Goal: Find specific page/section: Locate a particular part of the current website

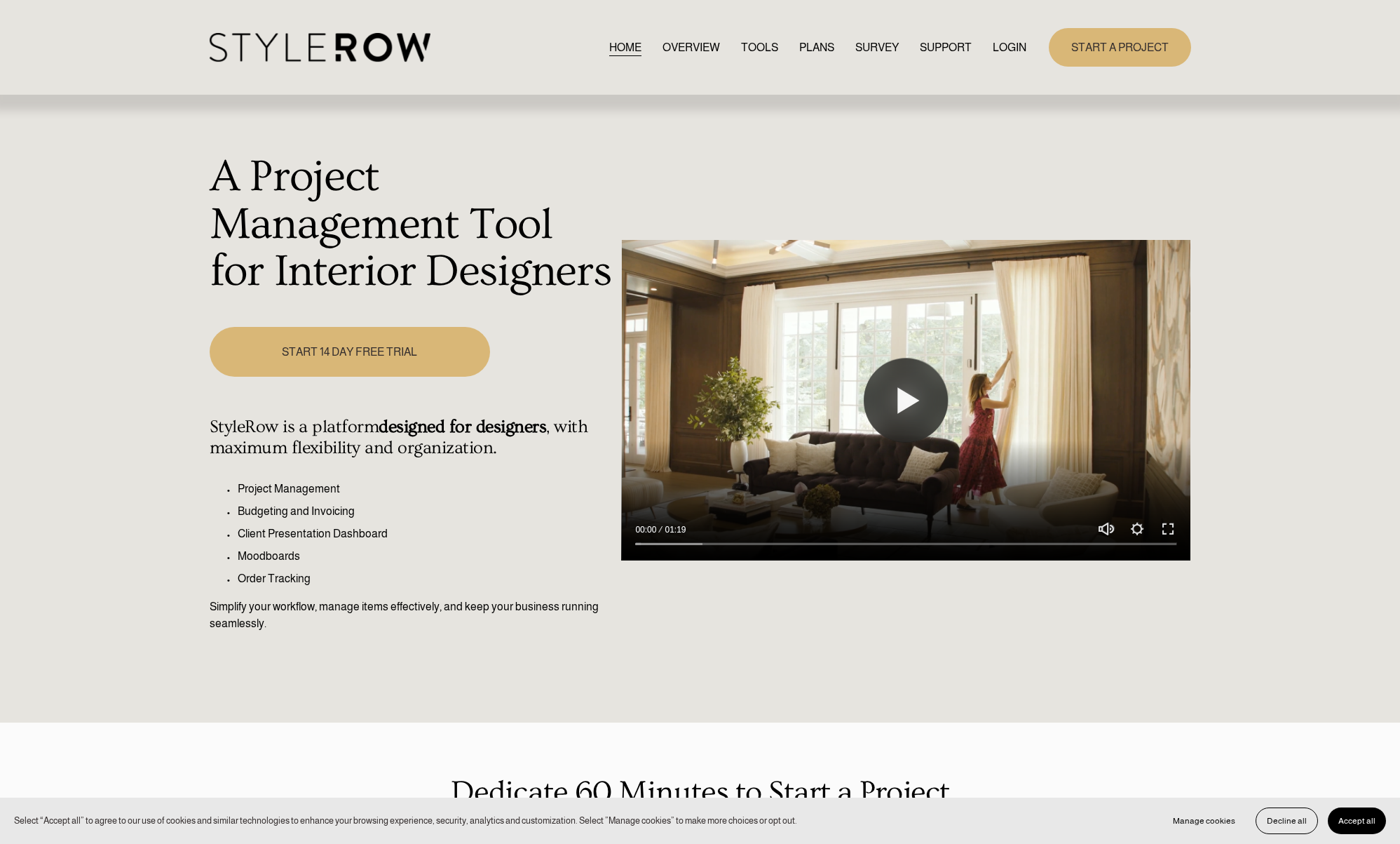
click at [1009, 49] on link "LOGIN" at bounding box center [1010, 47] width 34 height 19
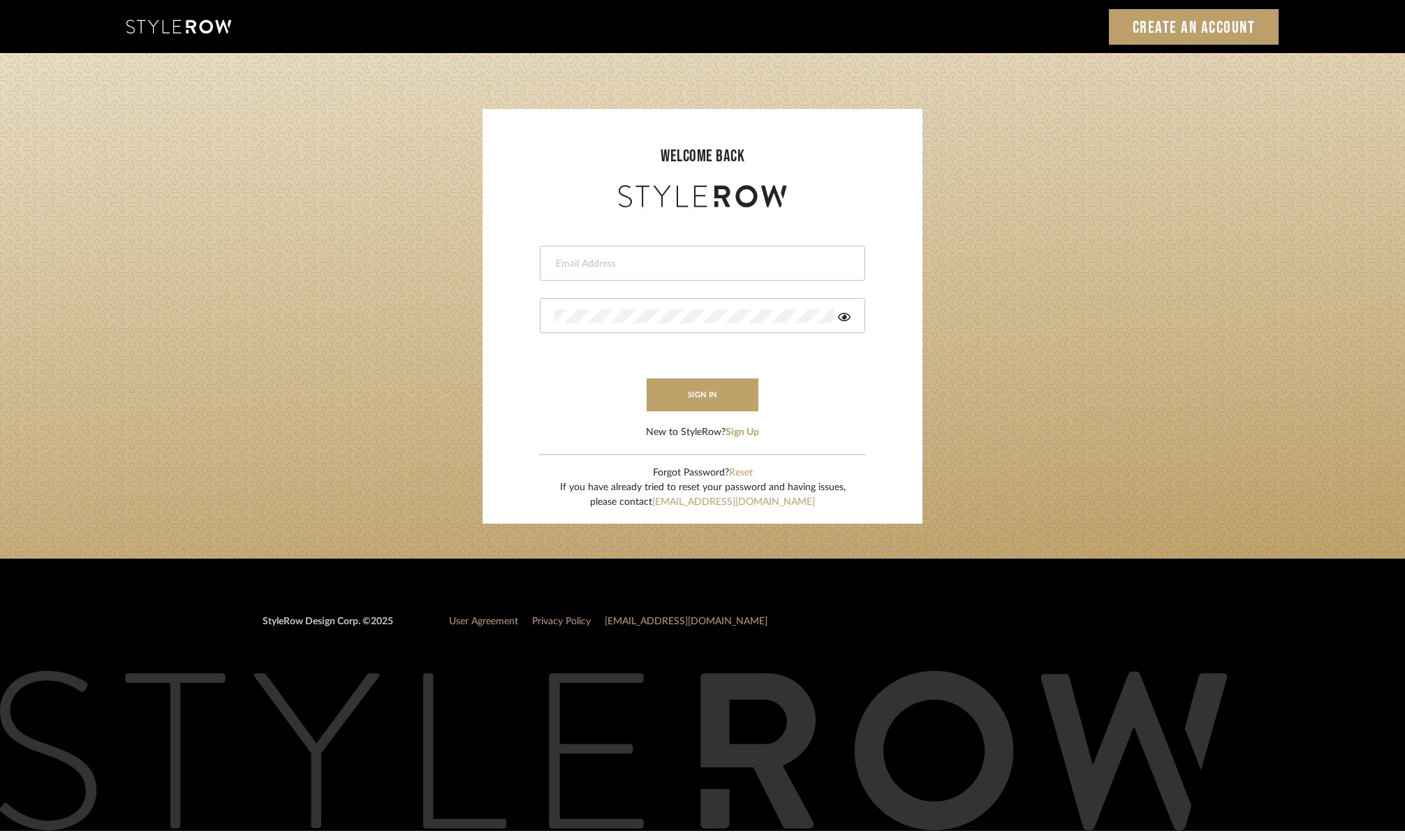
type input "molly@fitchhill.com"
click at [716, 400] on button "sign in" at bounding box center [702, 394] width 112 height 33
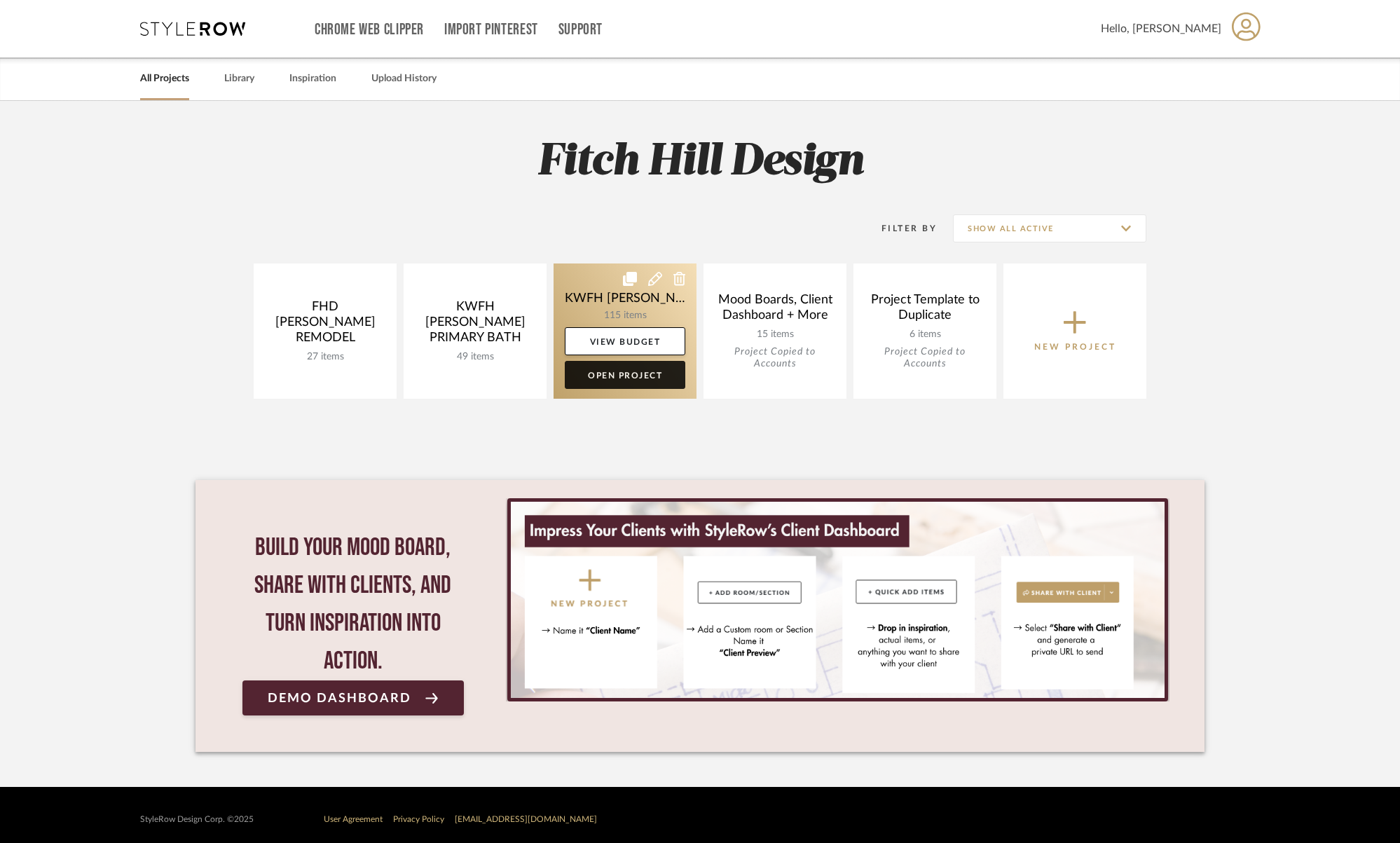
click at [643, 379] on link "Open Project" at bounding box center [624, 375] width 121 height 28
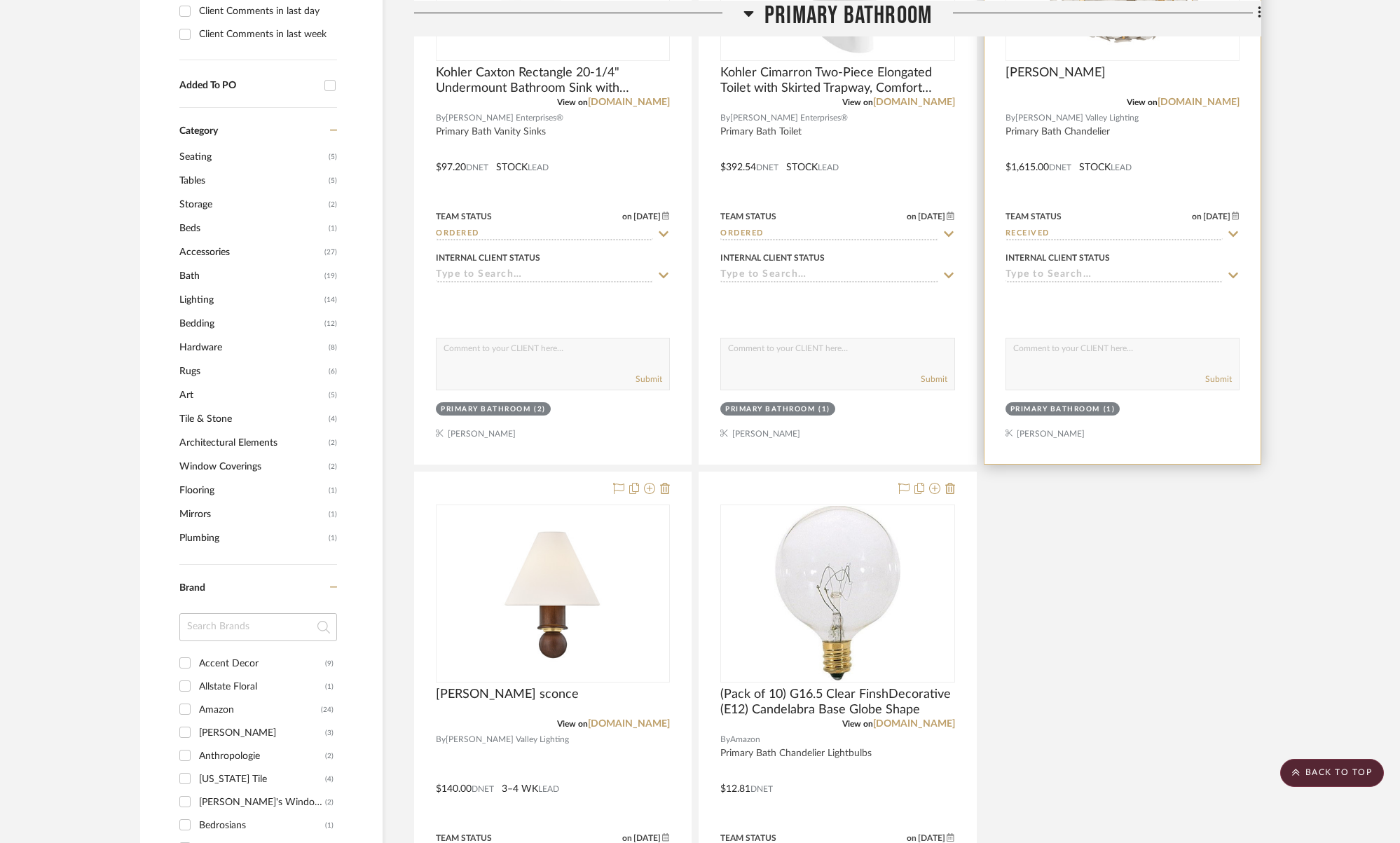
scroll to position [1089, 0]
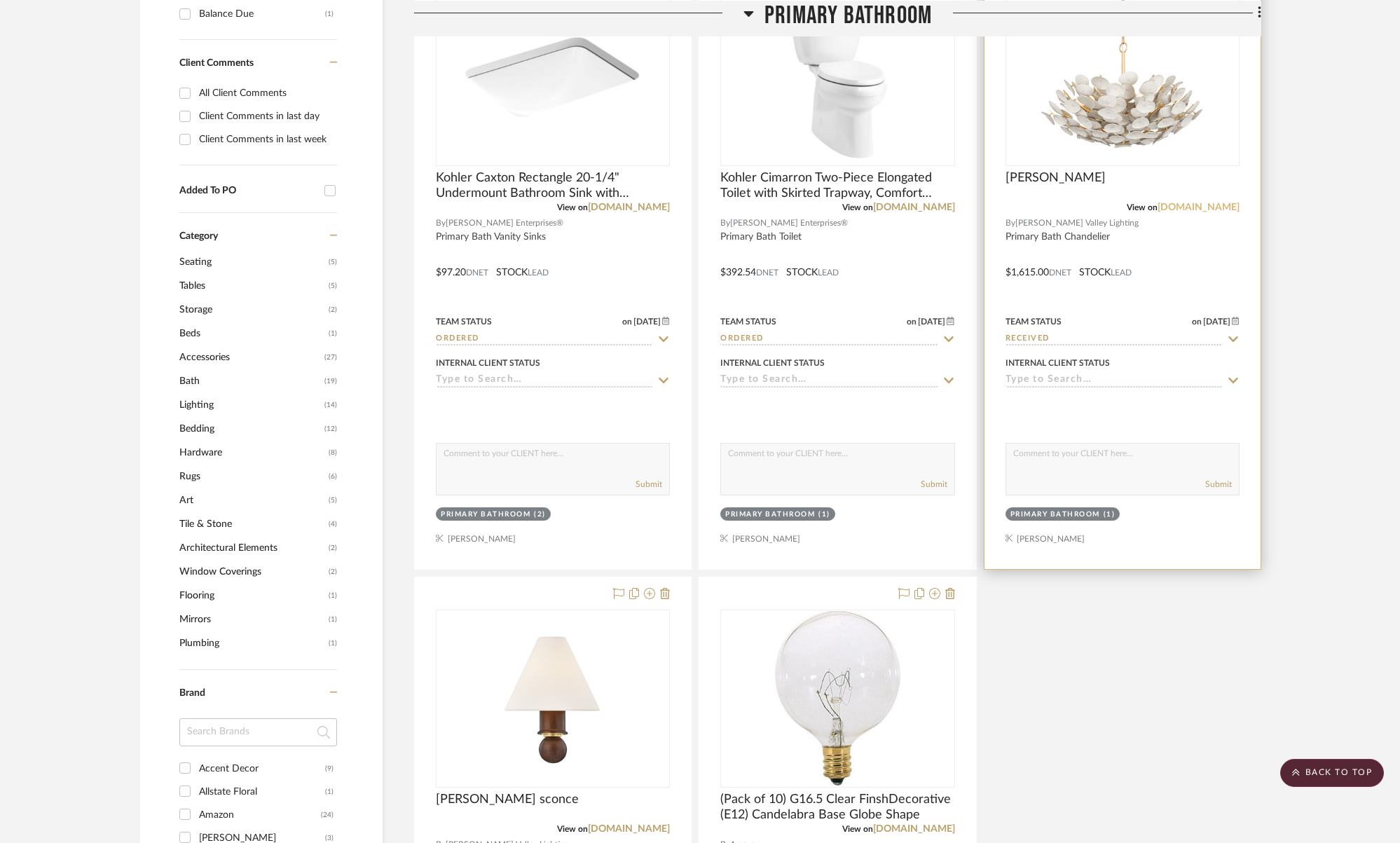
click at [1197, 210] on link "hvlgroup.com" at bounding box center [1198, 208] width 82 height 10
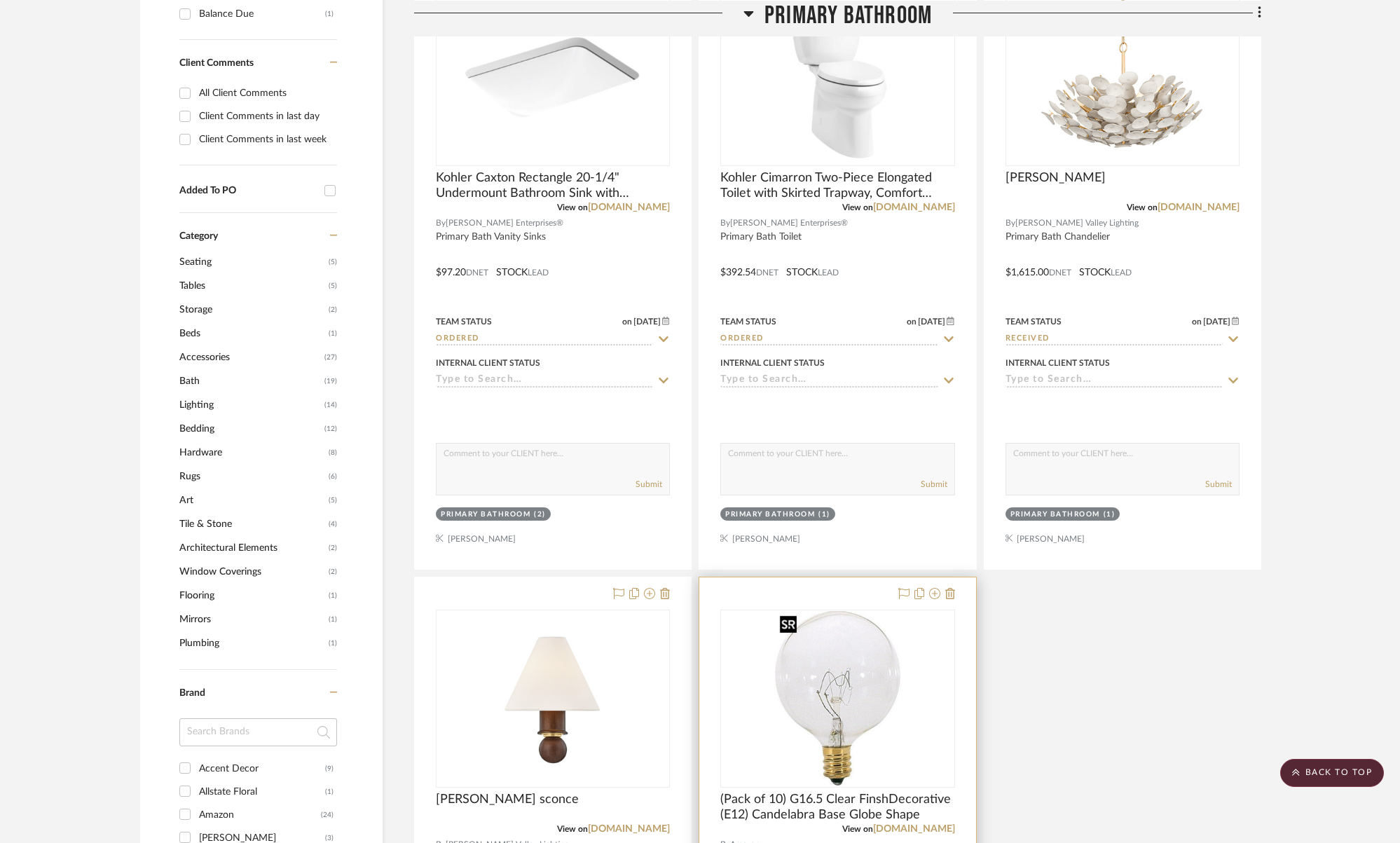
click at [858, 651] on img "0" at bounding box center [838, 699] width 127 height 176
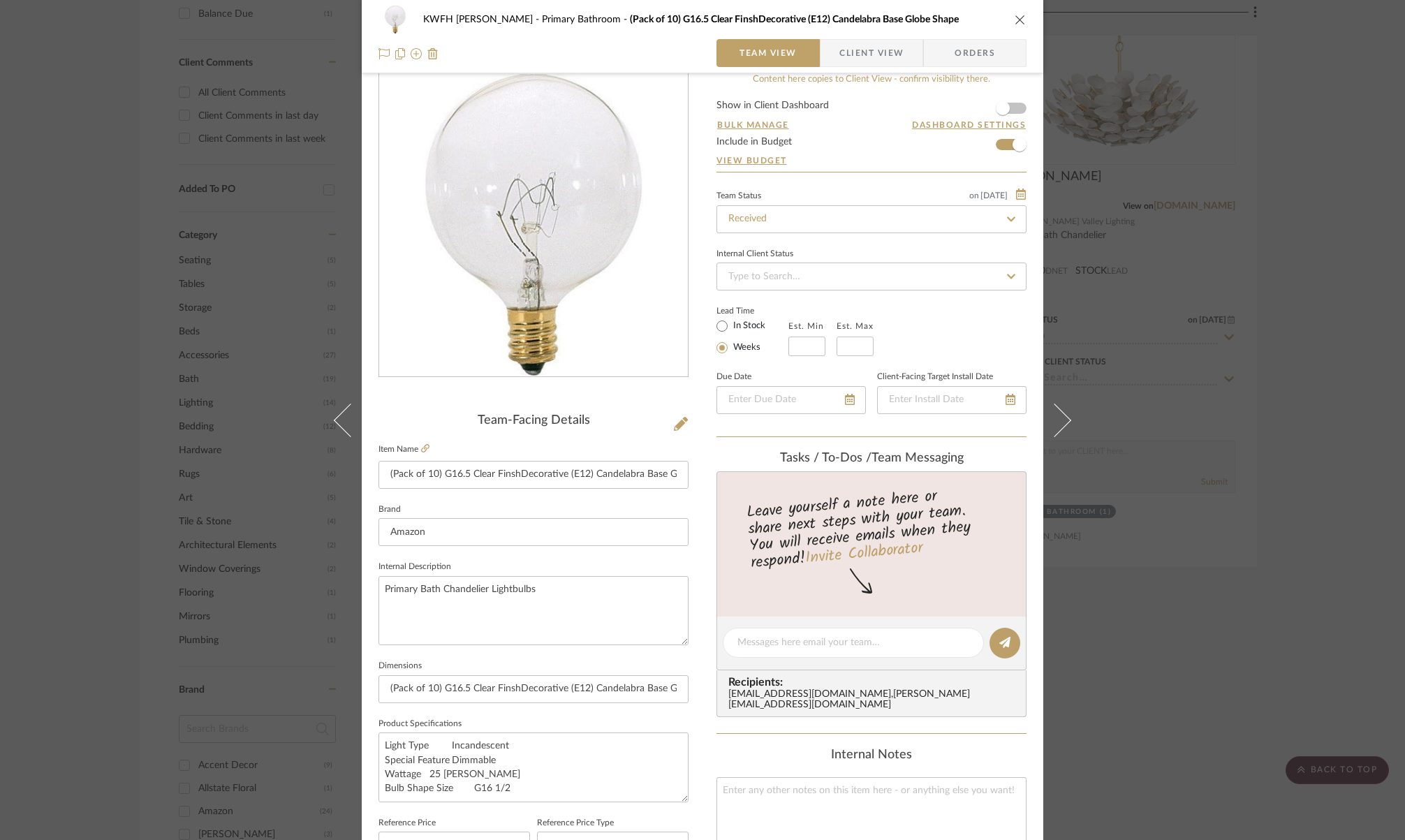
scroll to position [19, 0]
click at [1017, 19] on icon "close" at bounding box center [1020, 19] width 11 height 11
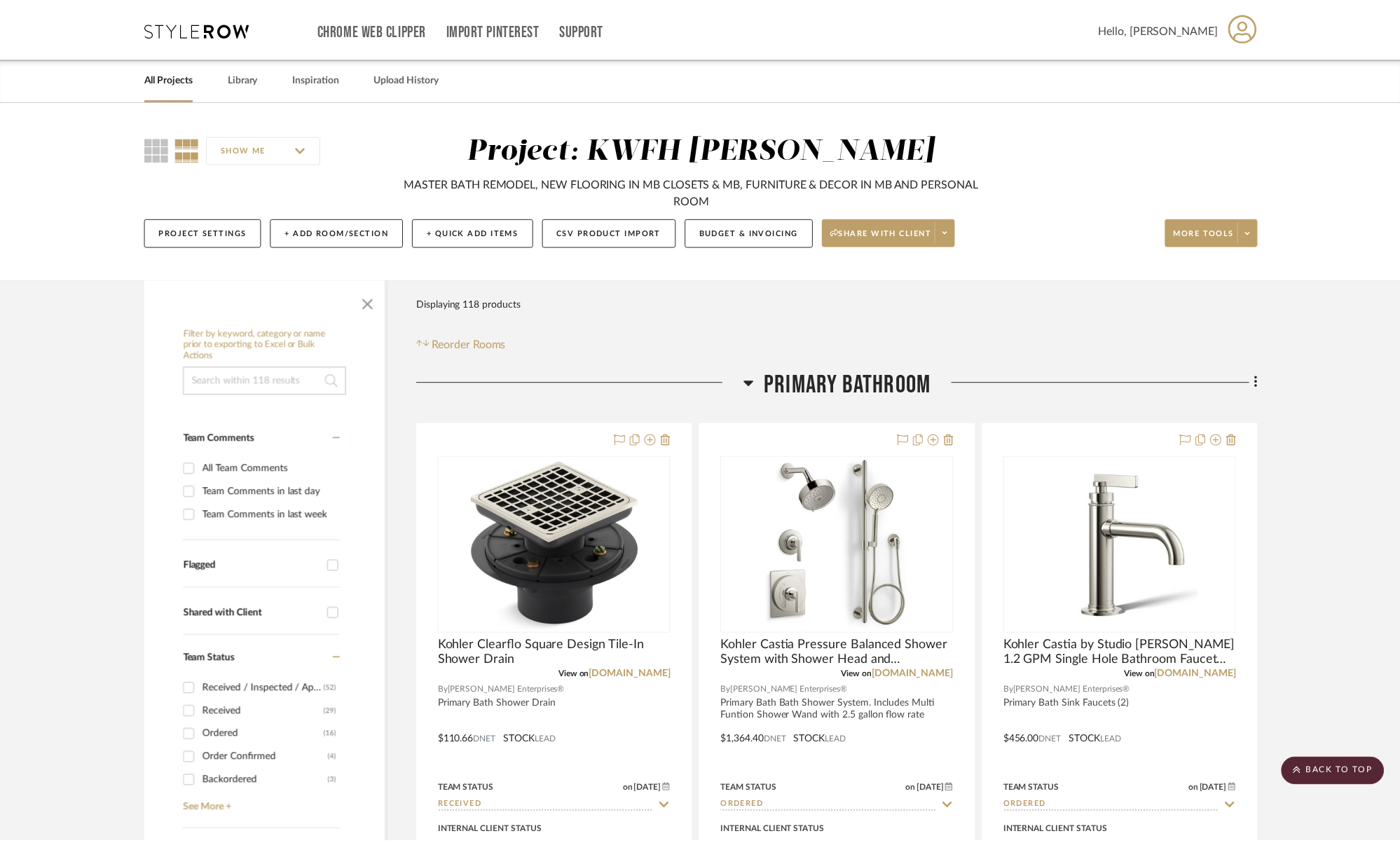
scroll to position [1089, 0]
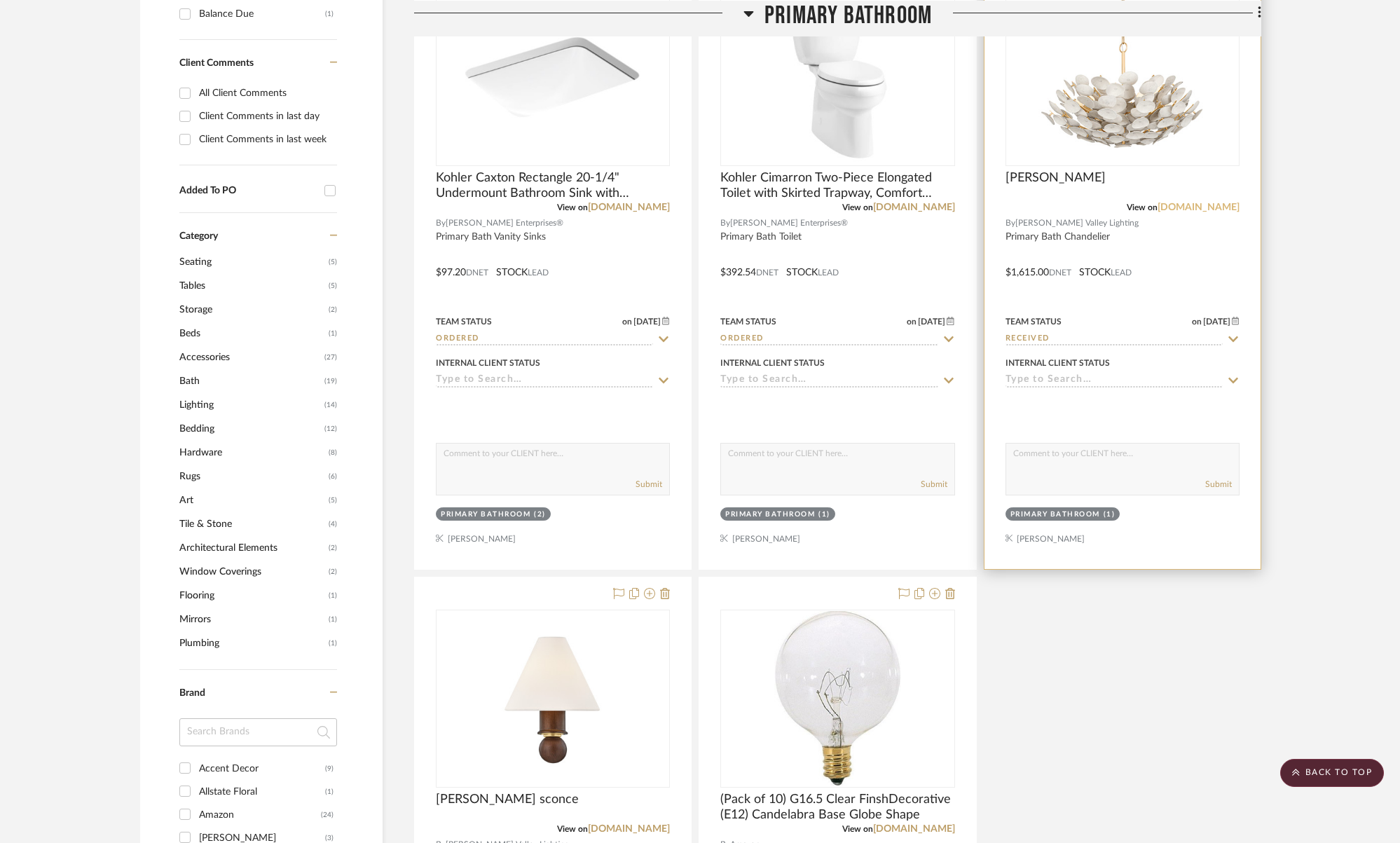
click at [1215, 205] on link "hvlgroup.com" at bounding box center [1198, 208] width 82 height 10
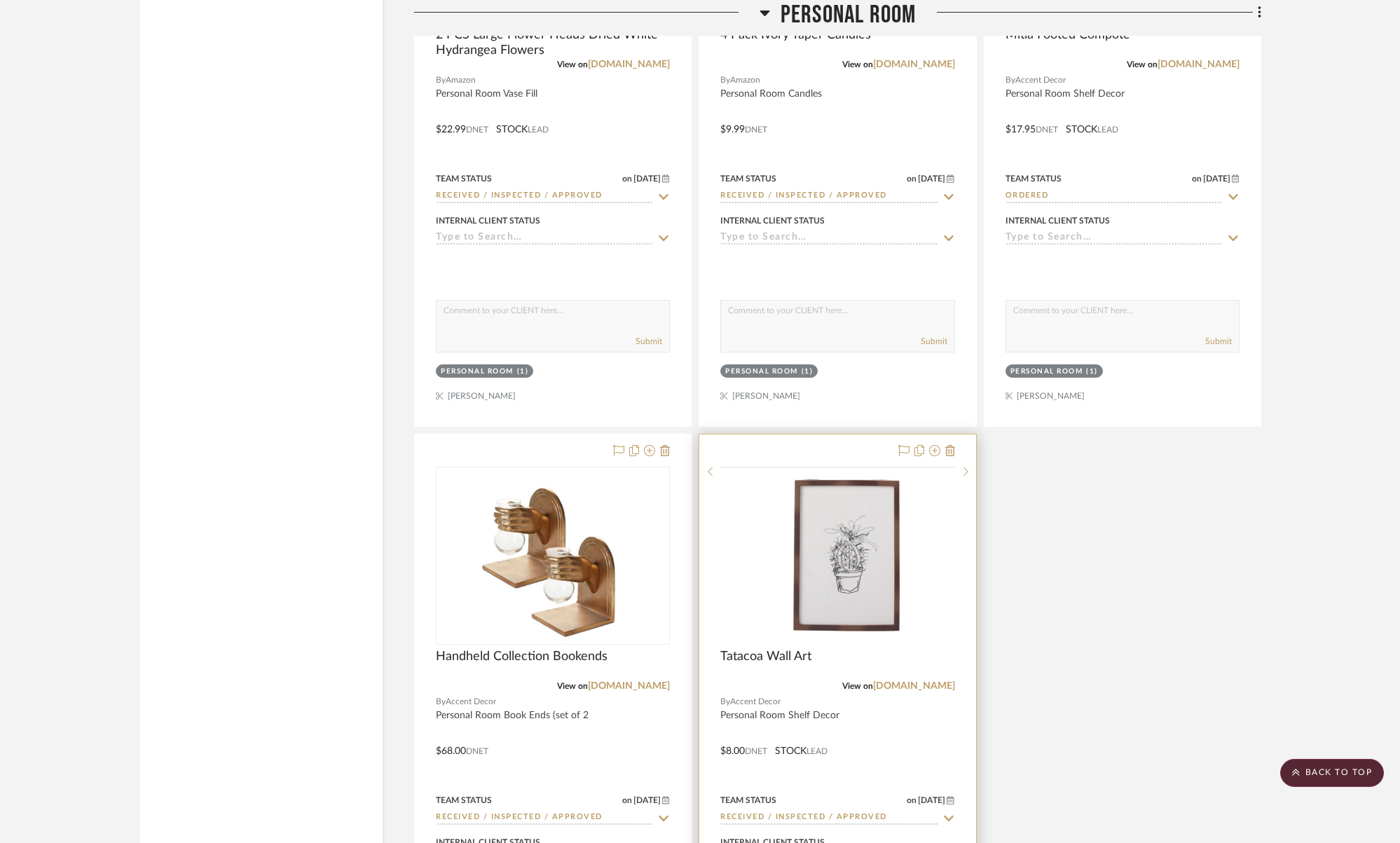
scroll to position [8281, 0]
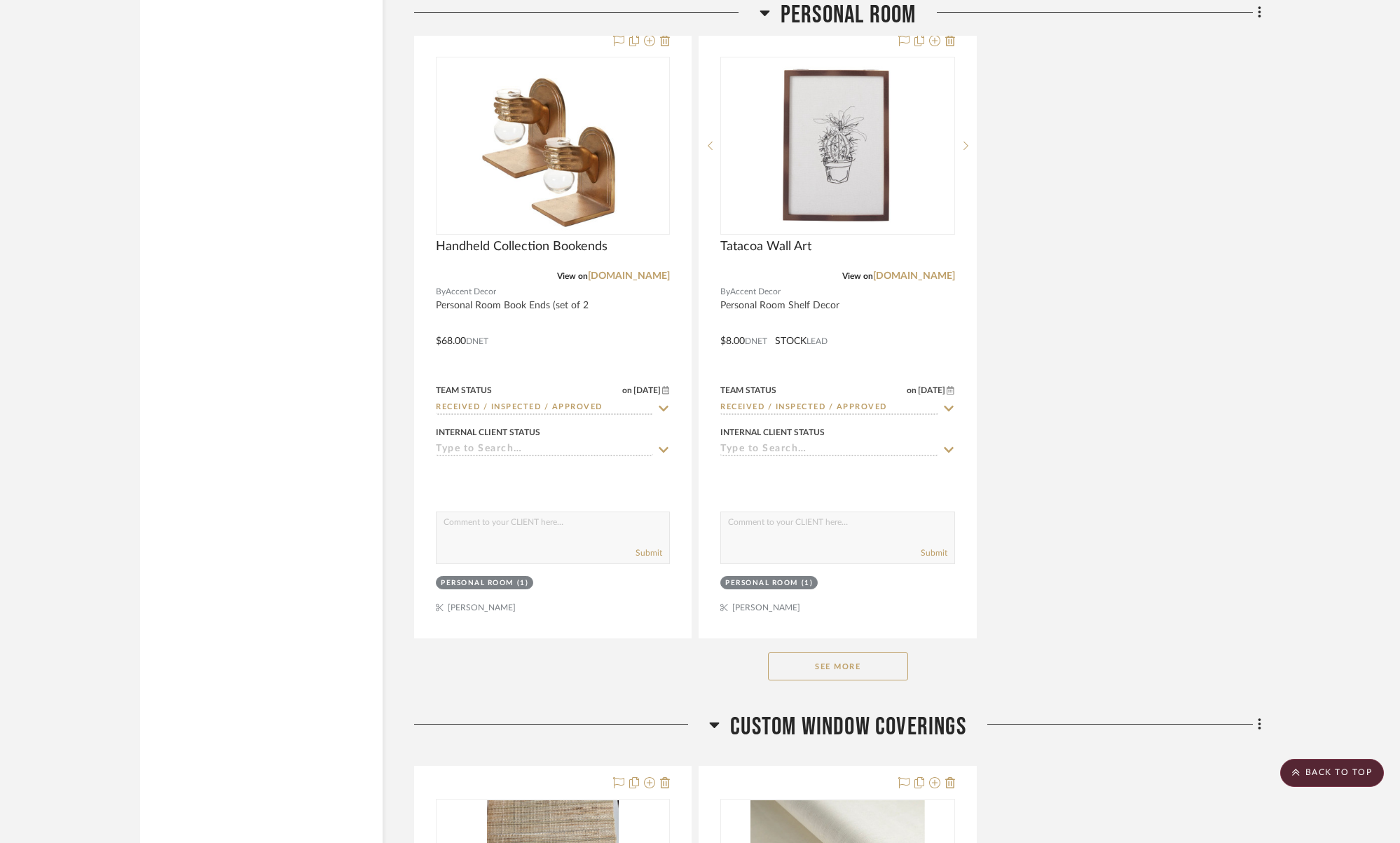
click at [866, 660] on button "See More" at bounding box center [838, 666] width 140 height 28
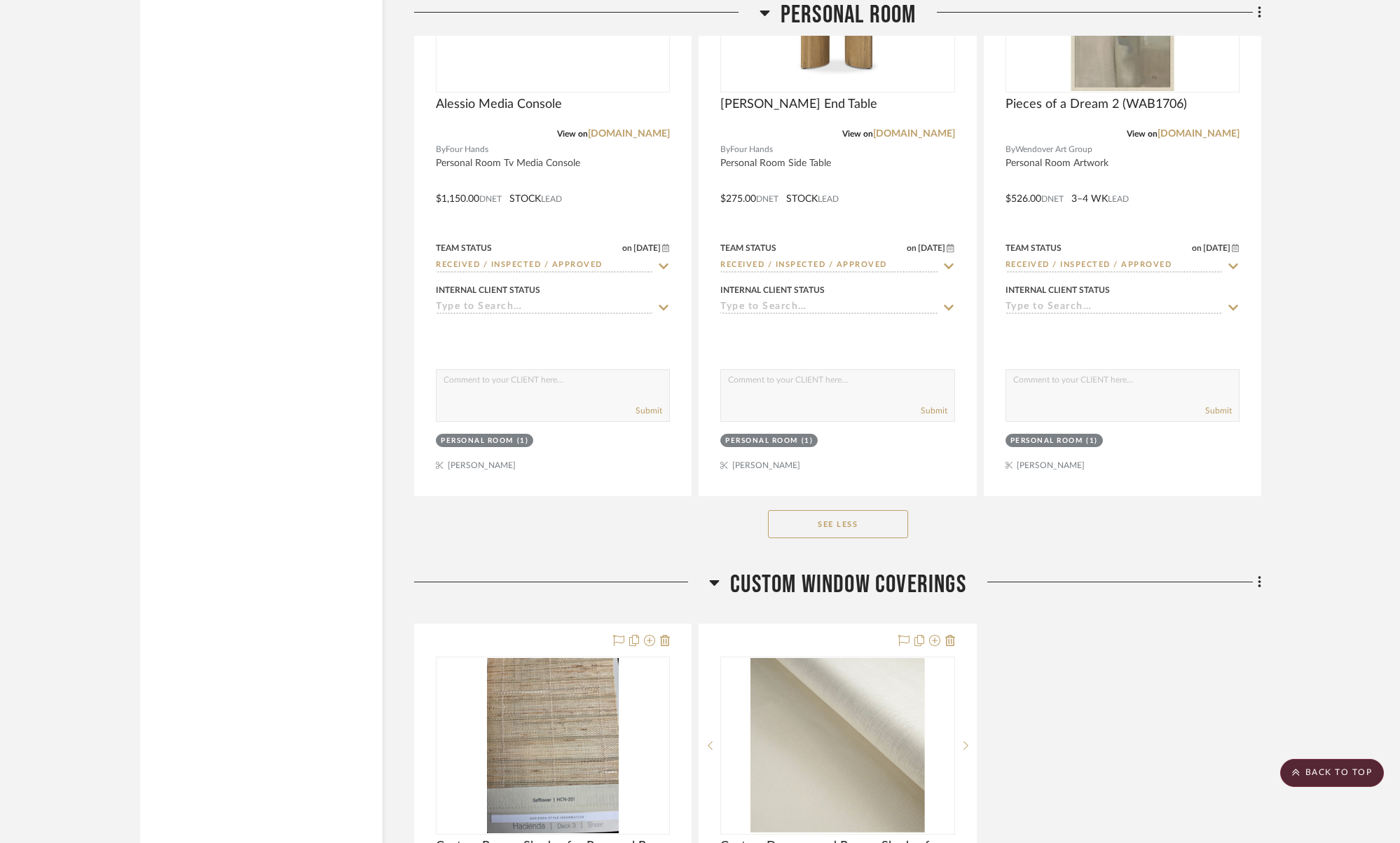
scroll to position [12105, 0]
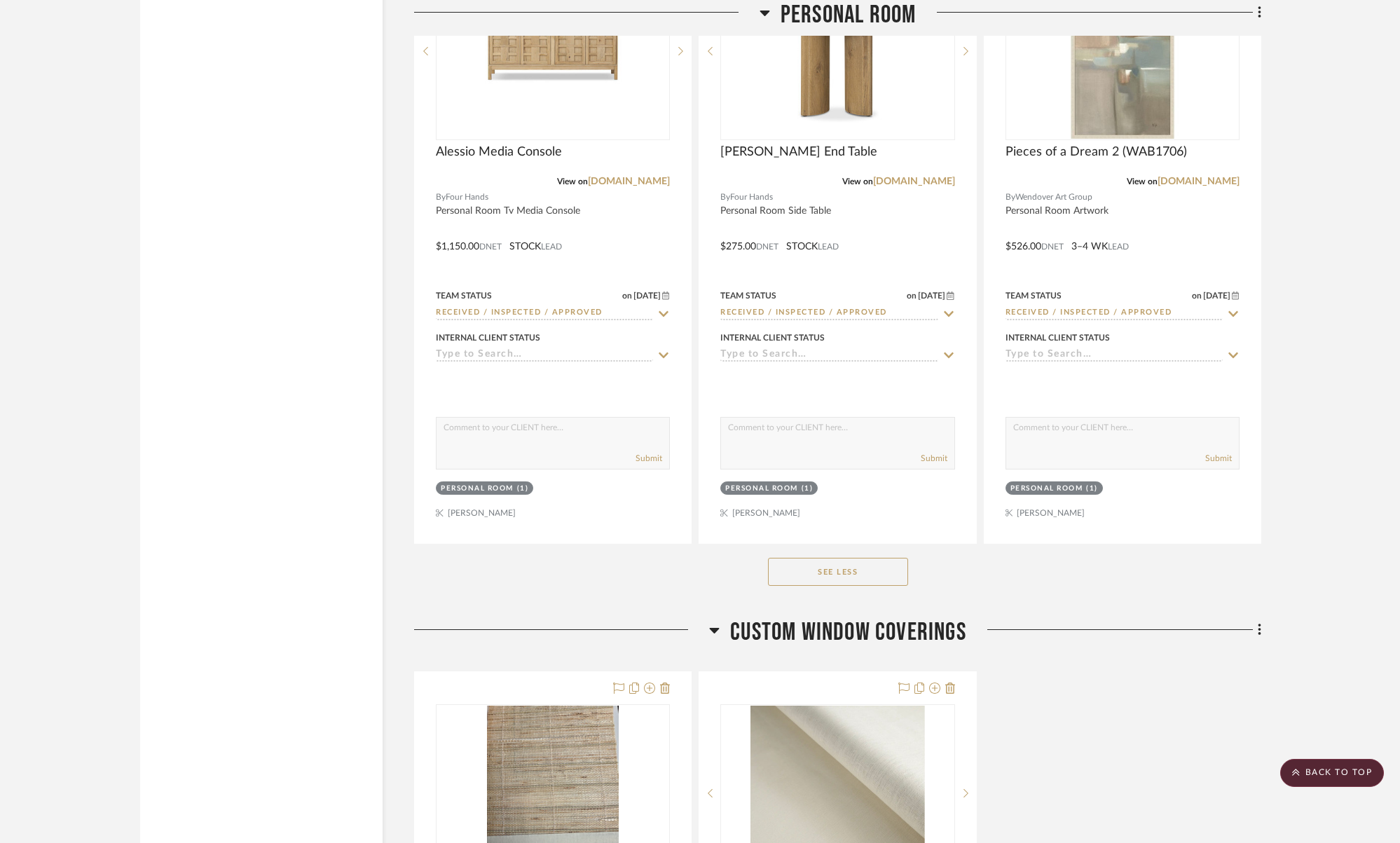
click at [833, 566] on button "See Less" at bounding box center [838, 571] width 140 height 28
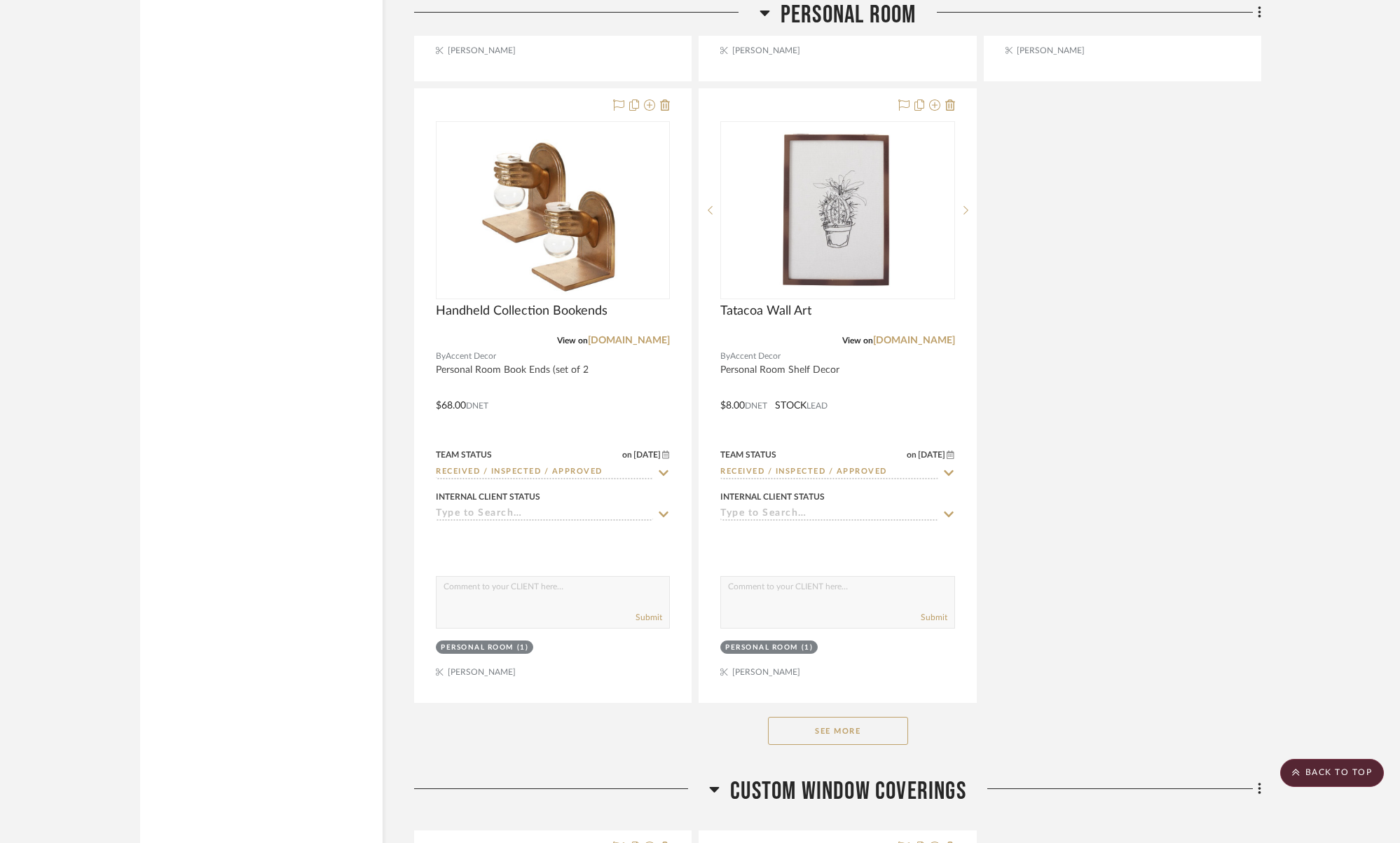
scroll to position [8122, 0]
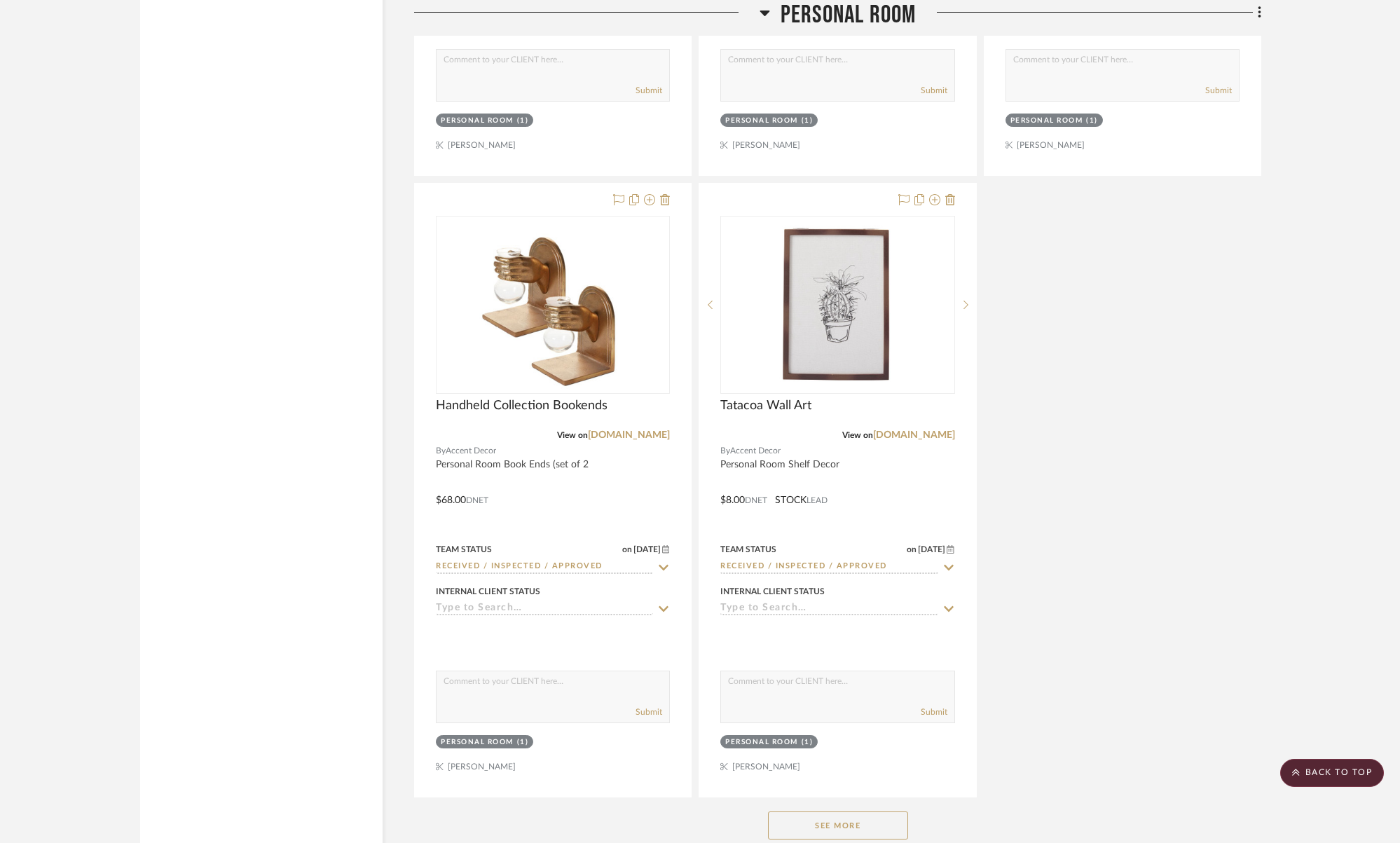
click at [829, 814] on button "See More" at bounding box center [838, 825] width 140 height 28
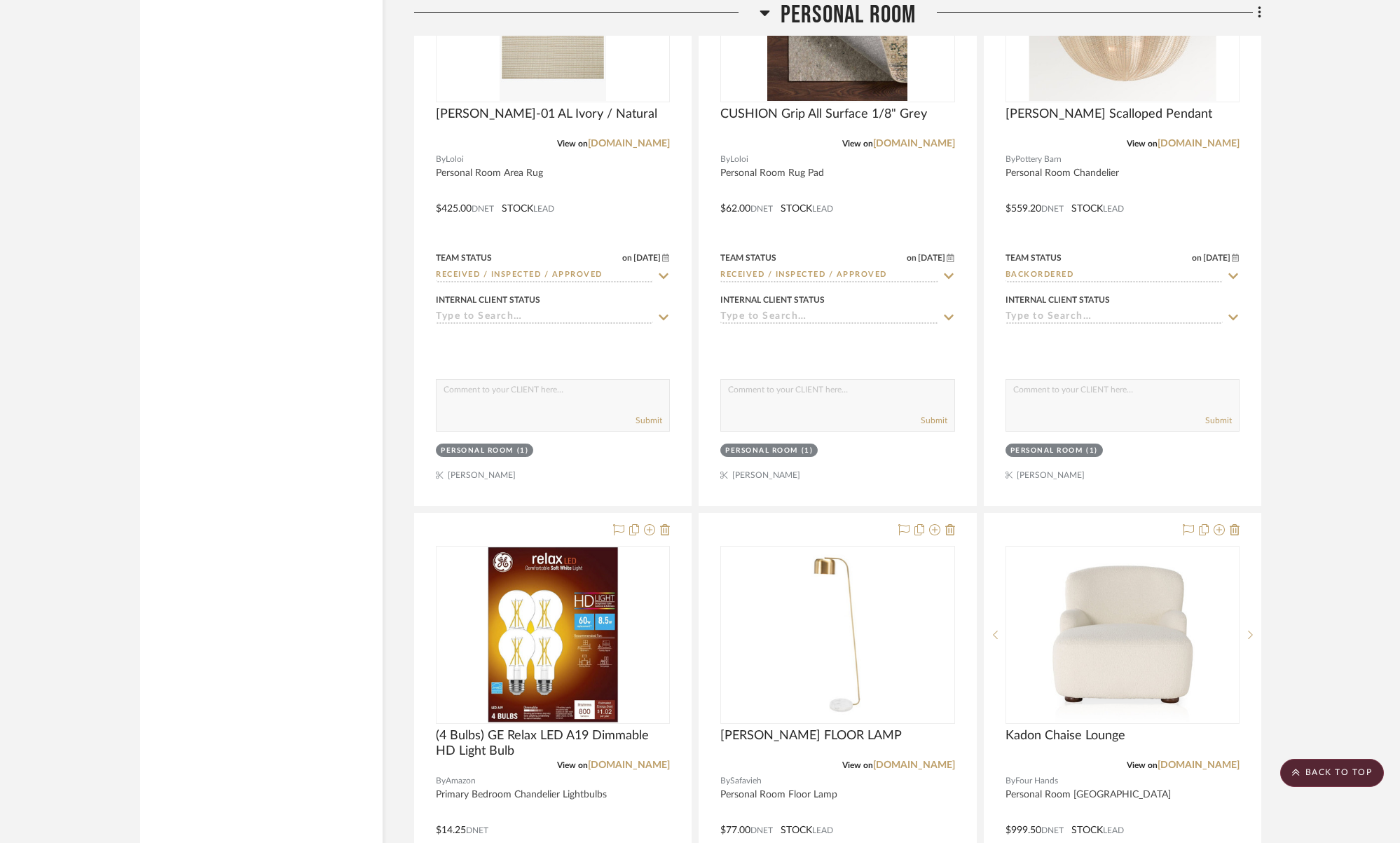
scroll to position [11526, 0]
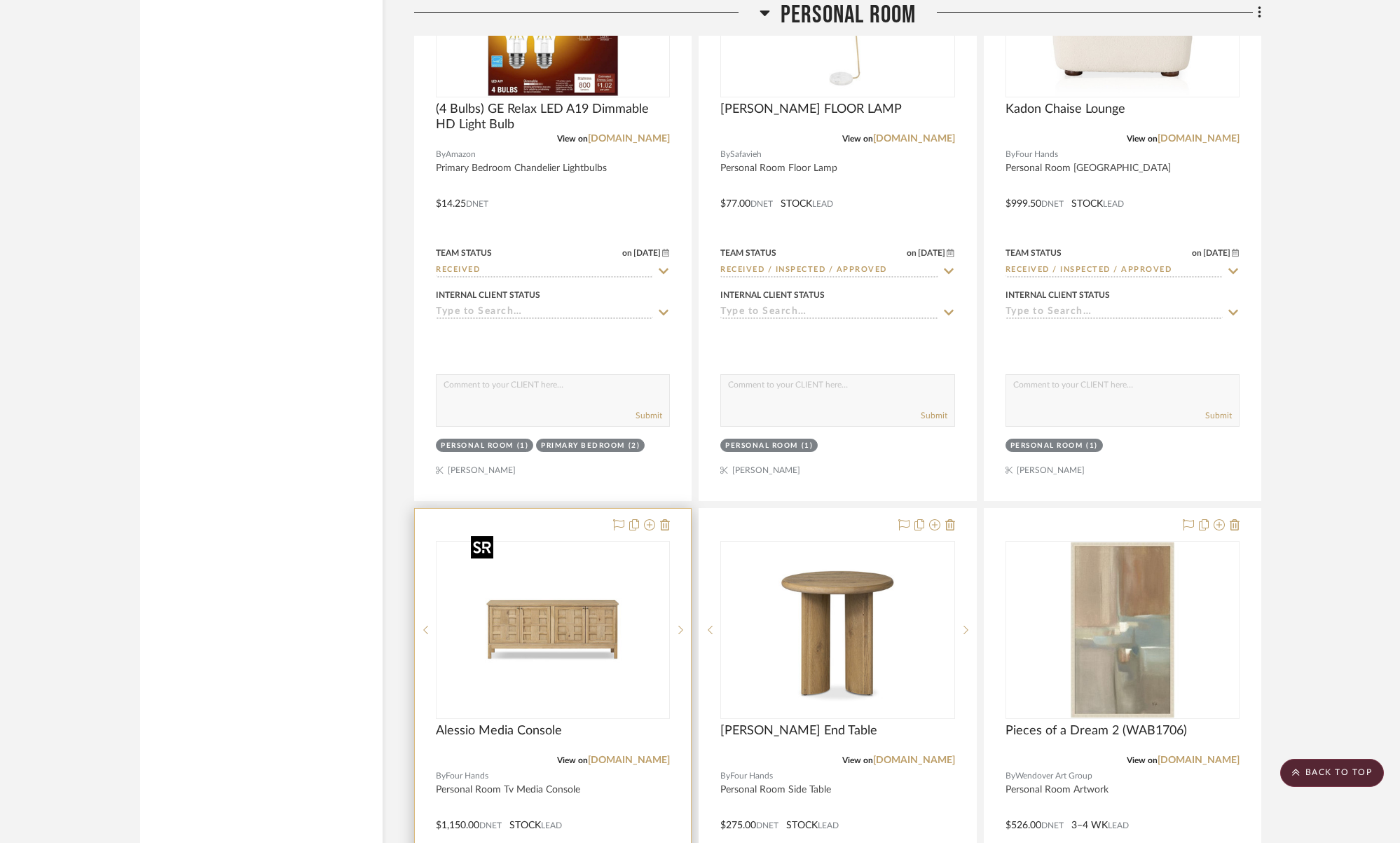
click at [556, 618] on img "0" at bounding box center [553, 630] width 176 height 176
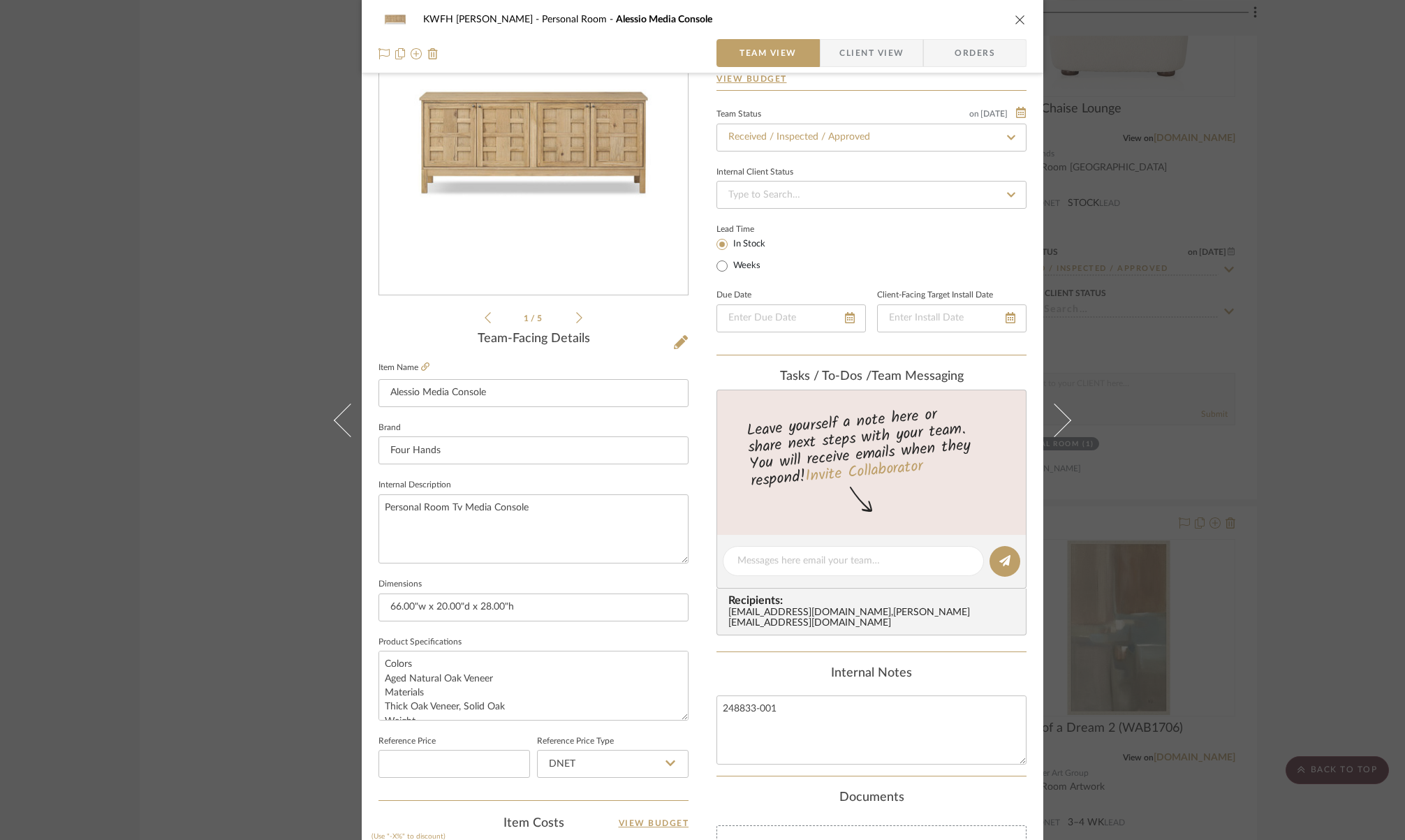
scroll to position [164, 0]
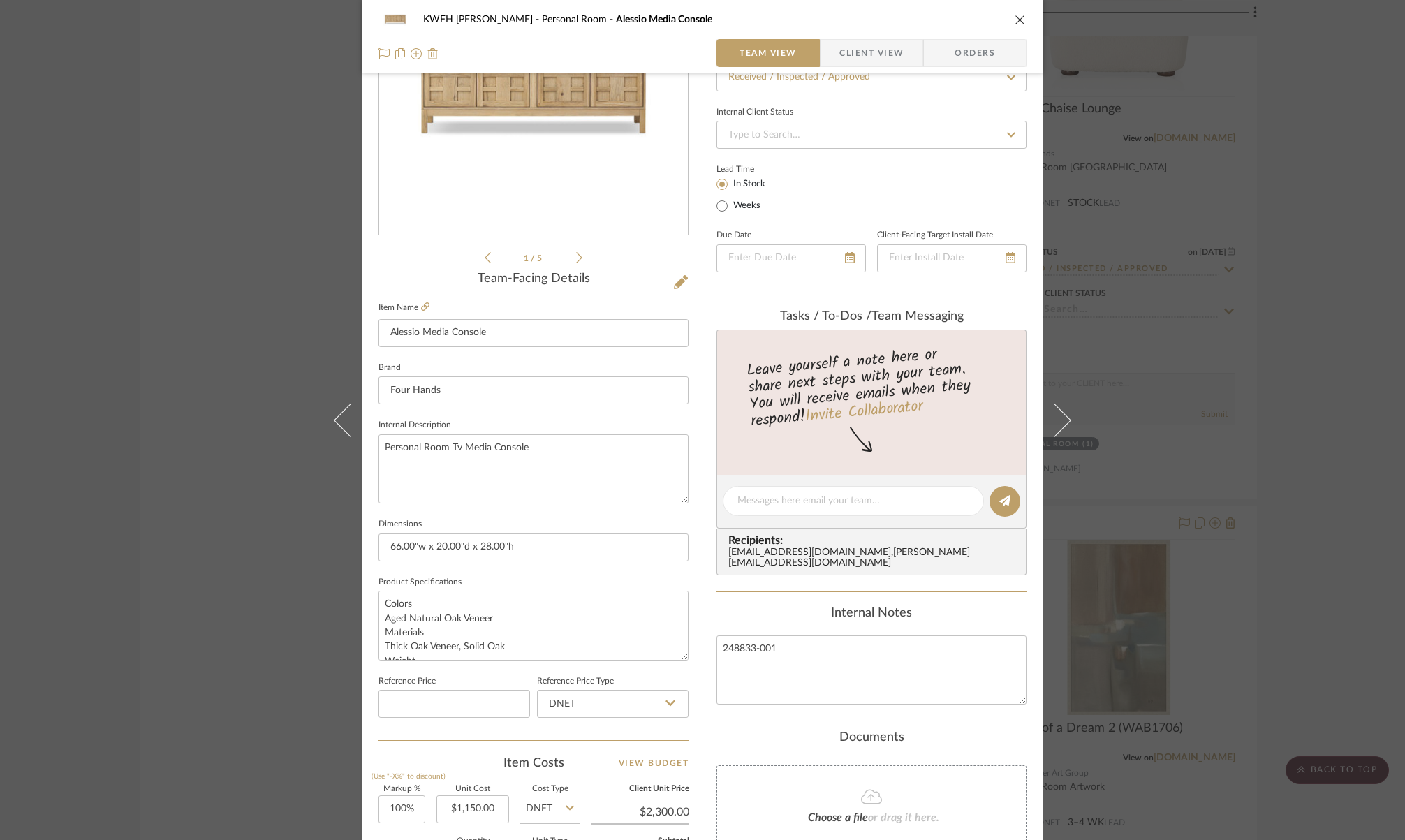
click at [1019, 21] on icon "close" at bounding box center [1020, 19] width 11 height 11
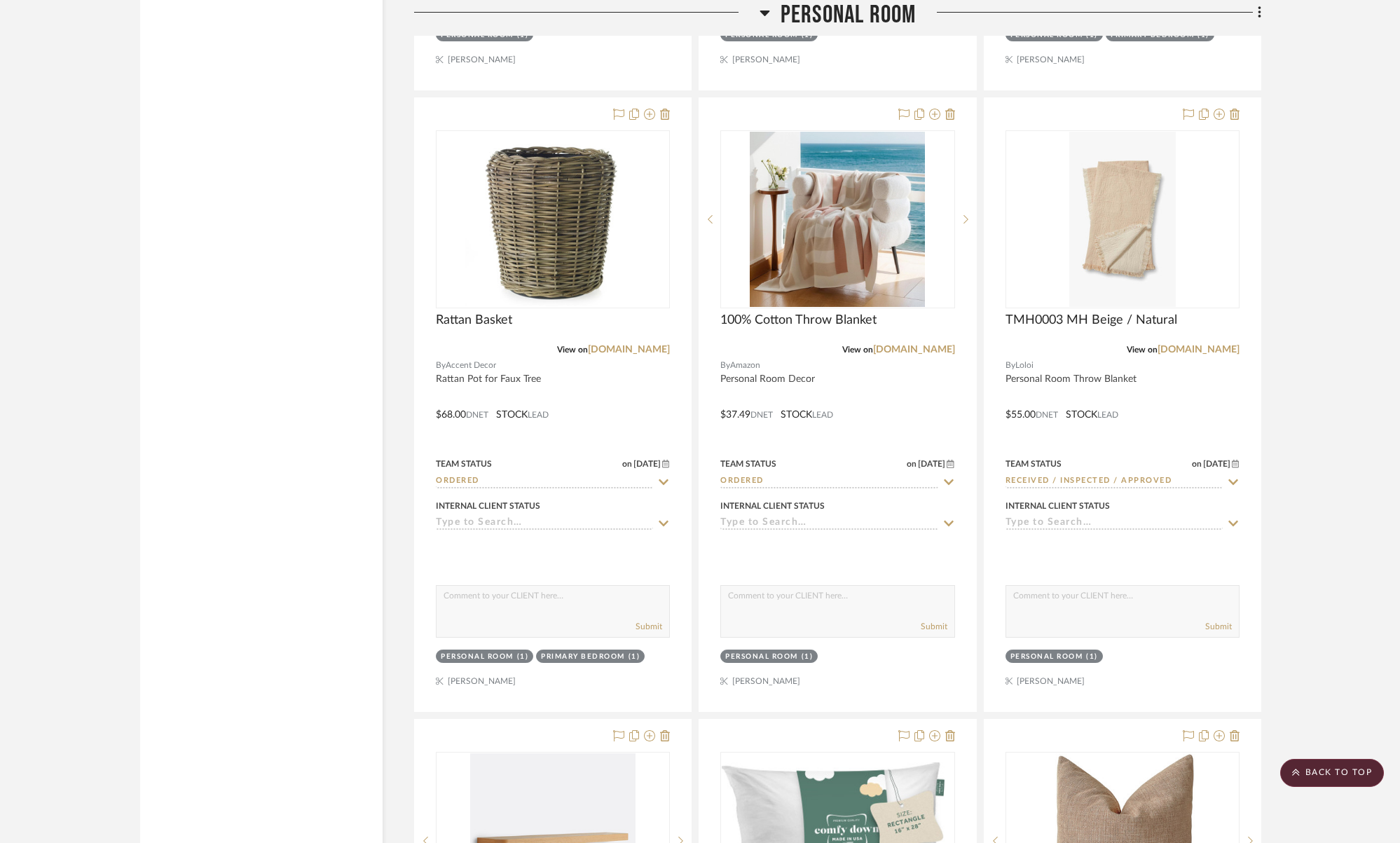
scroll to position [9807, 0]
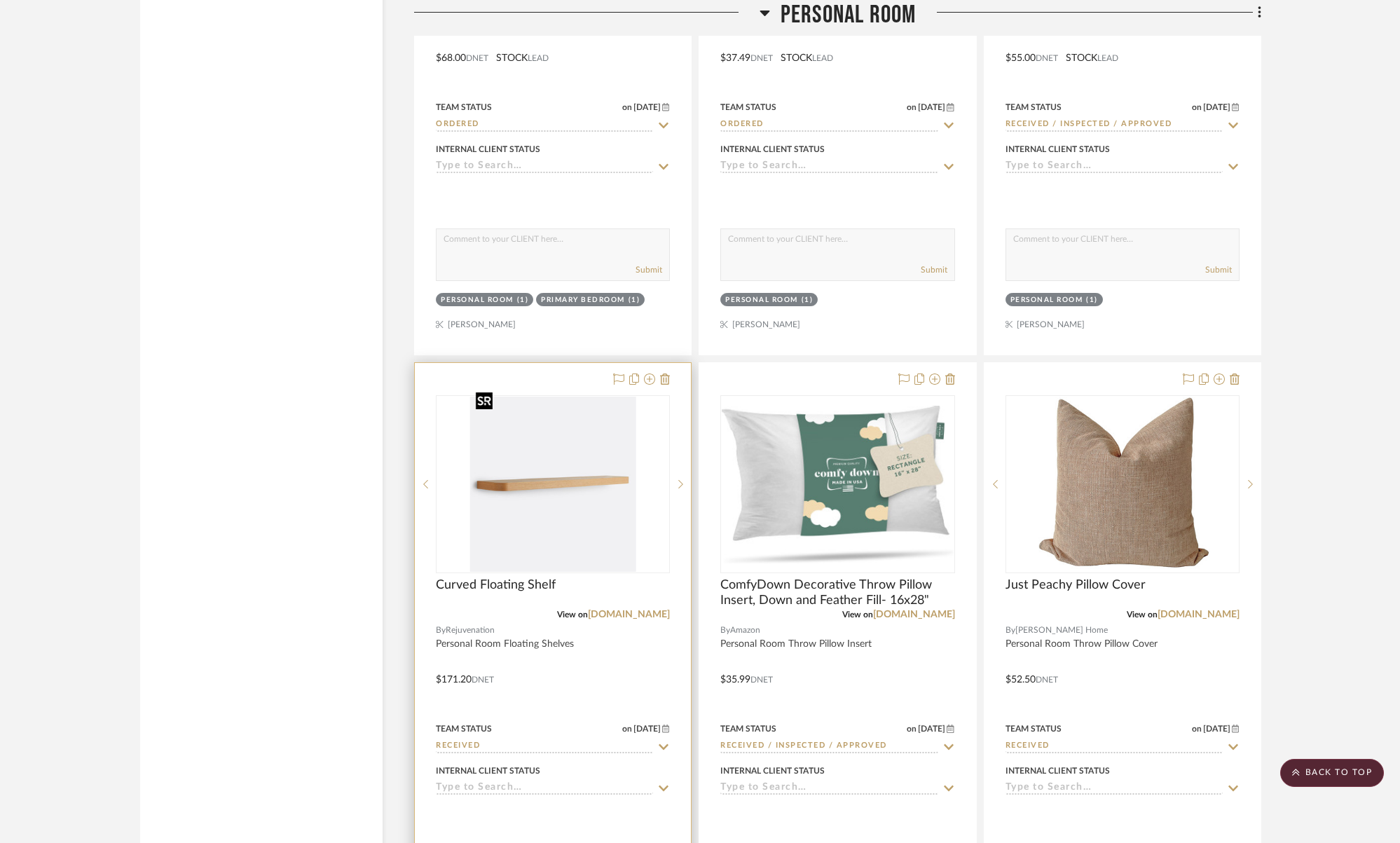
click at [533, 487] on img "0" at bounding box center [553, 484] width 165 height 176
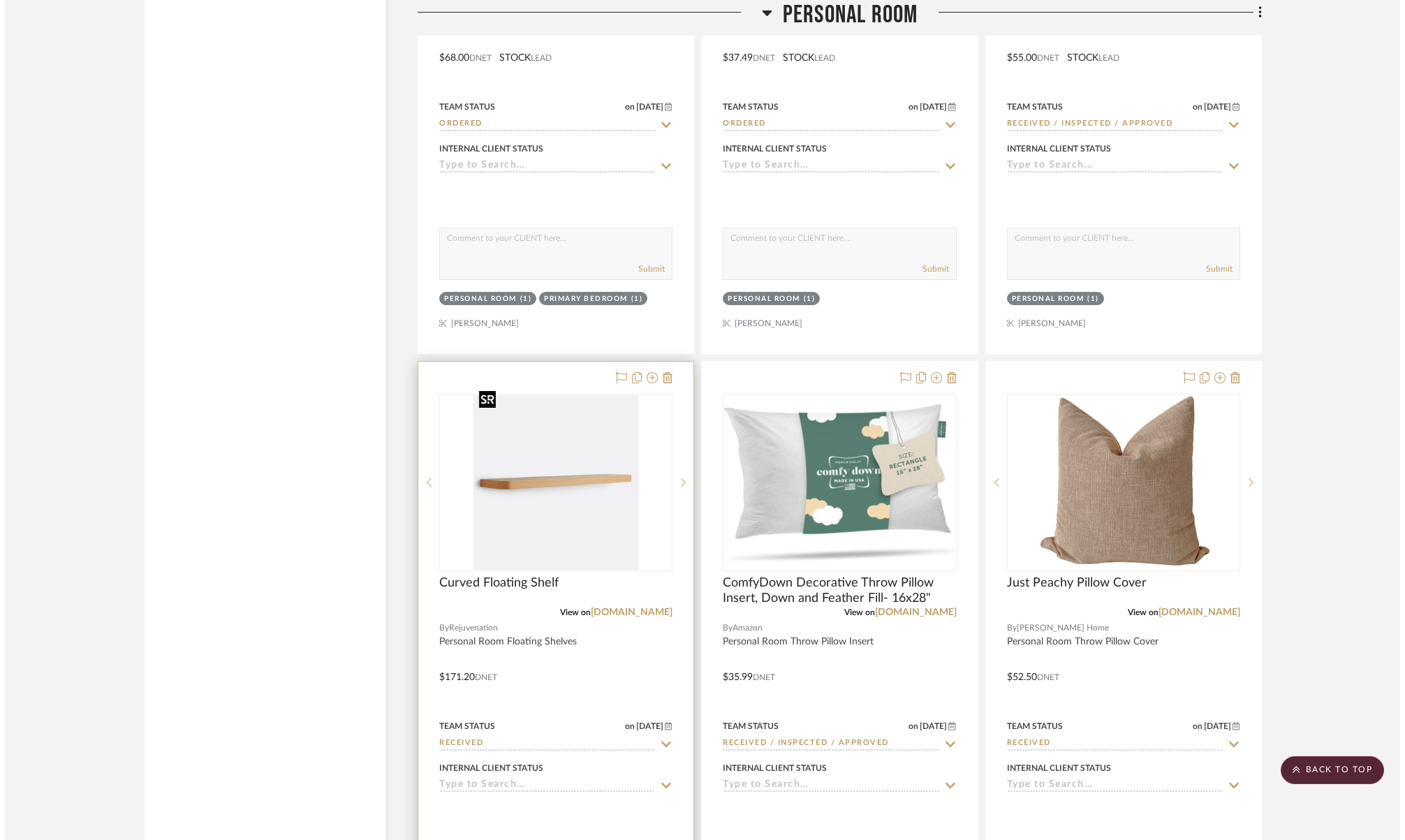
scroll to position [0, 0]
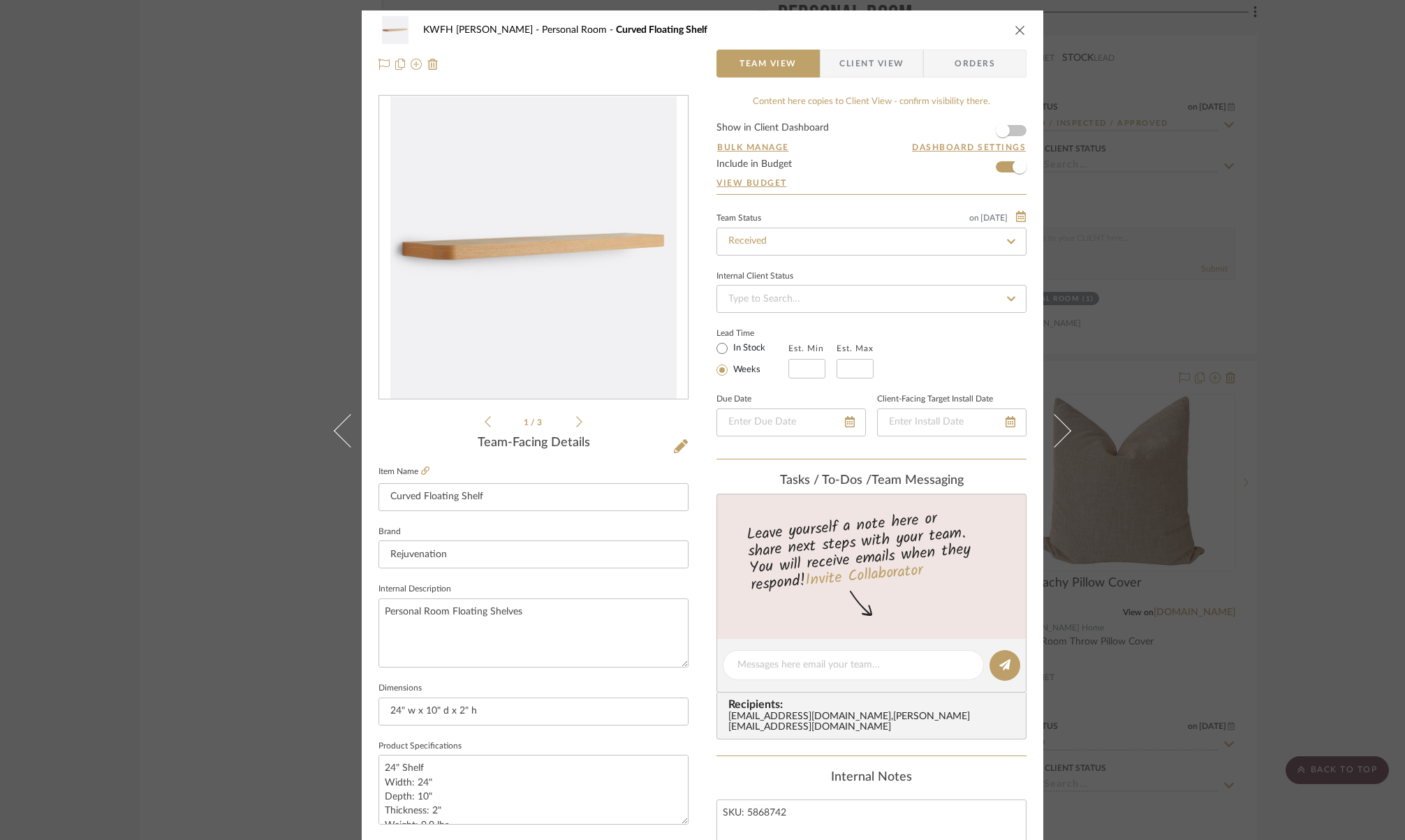
click at [1015, 32] on icon "close" at bounding box center [1020, 29] width 11 height 11
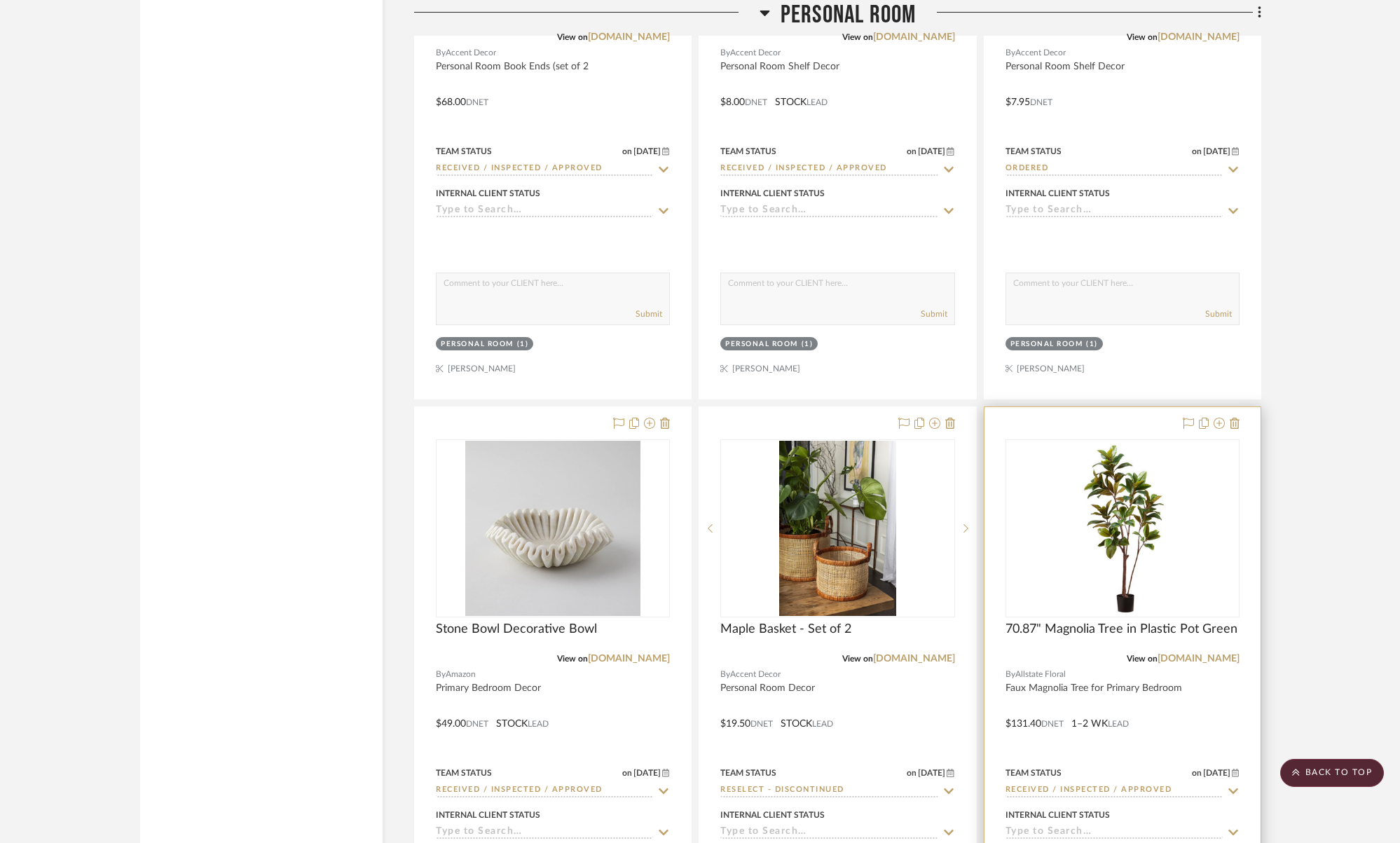
scroll to position [7887, 0]
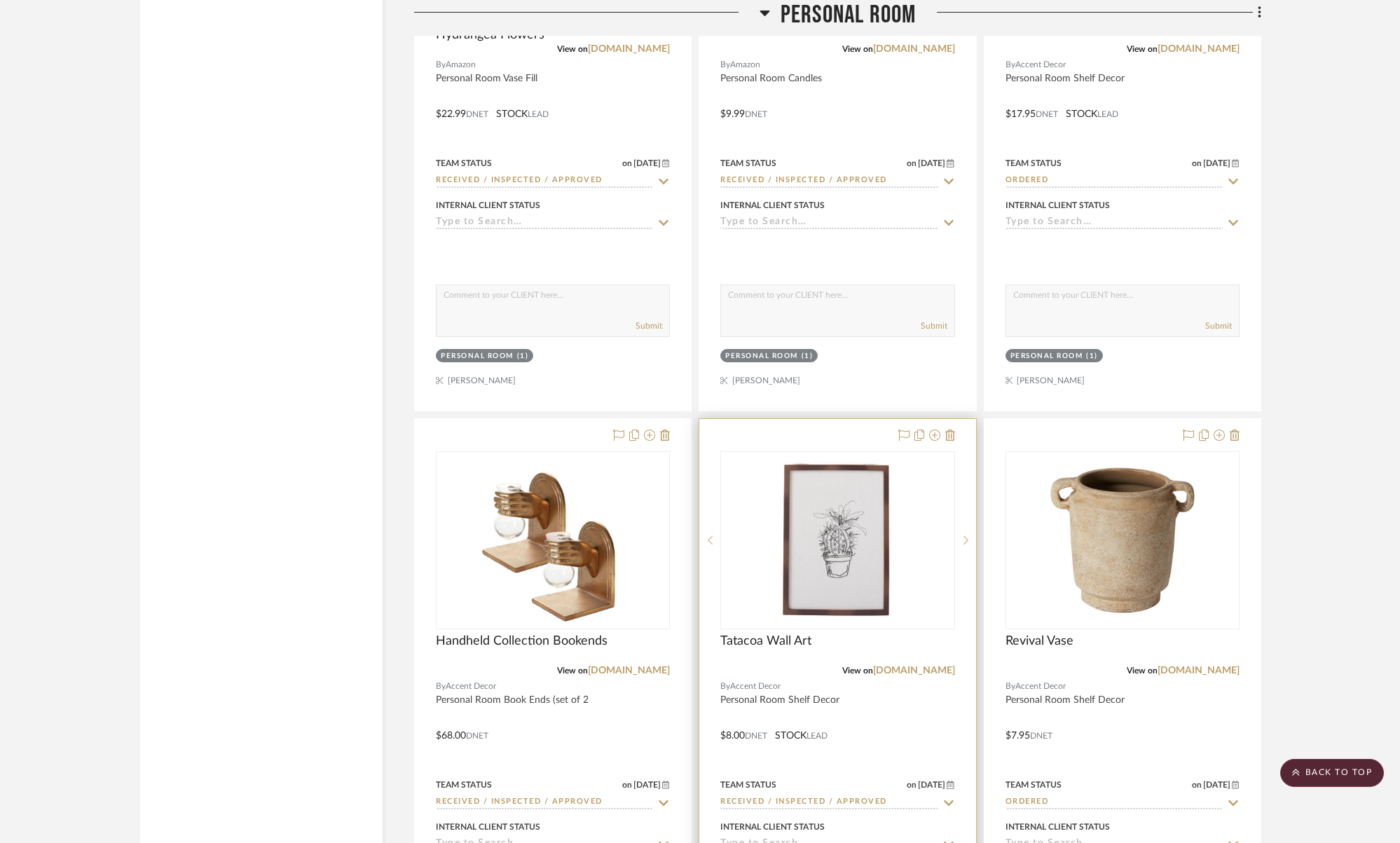
click at [873, 566] on img "0" at bounding box center [838, 540] width 176 height 176
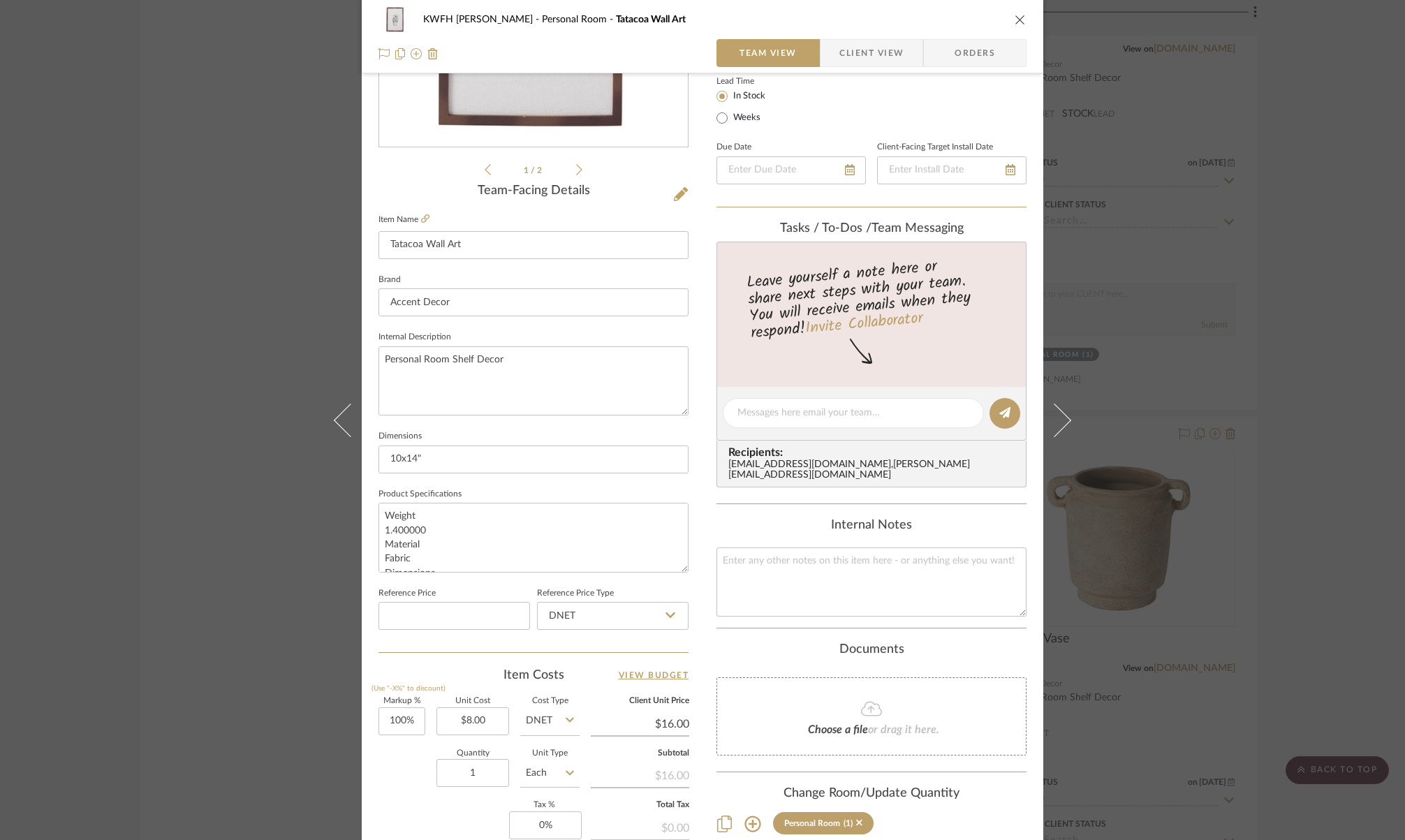
scroll to position [172, 0]
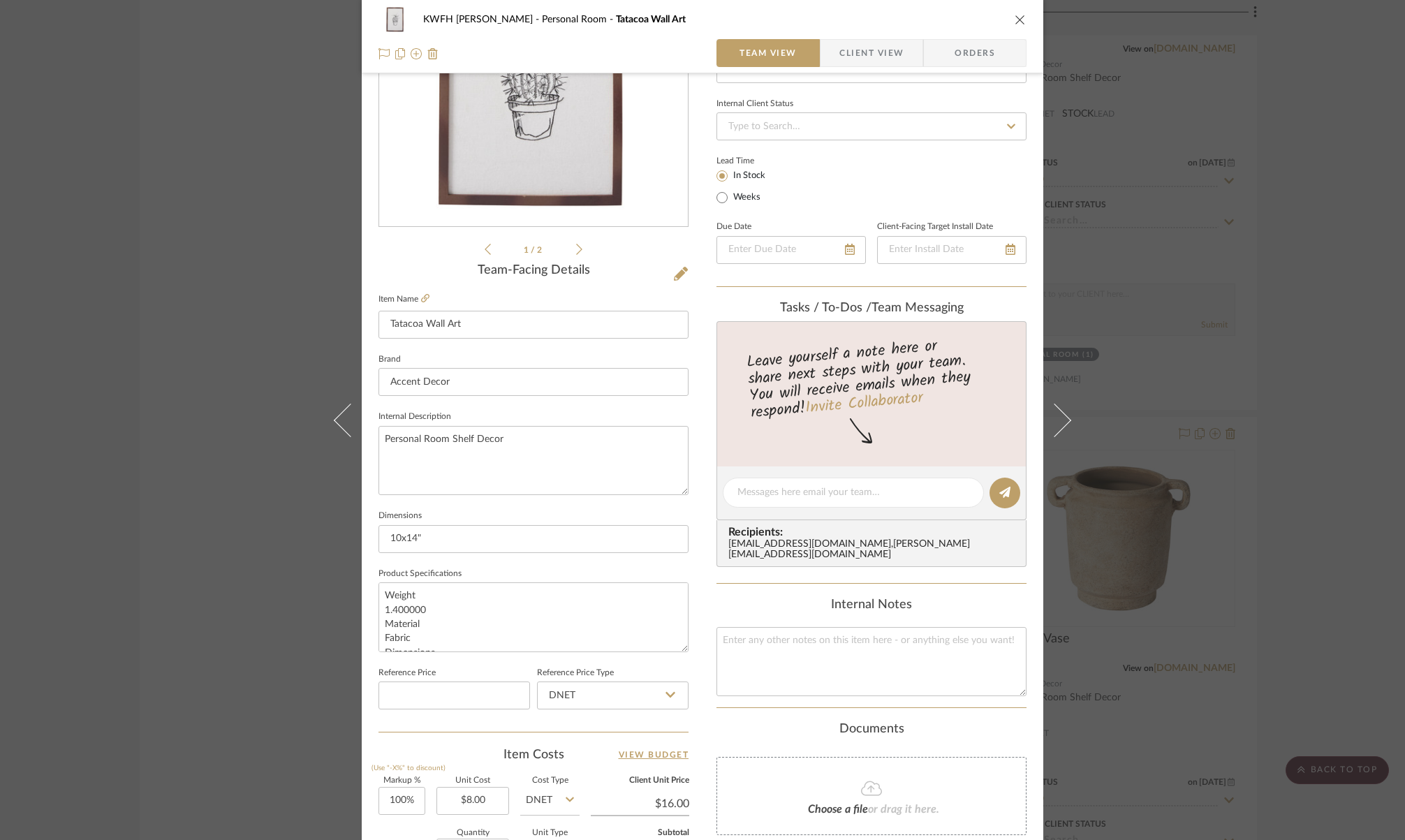
click at [1015, 18] on icon "close" at bounding box center [1020, 19] width 11 height 11
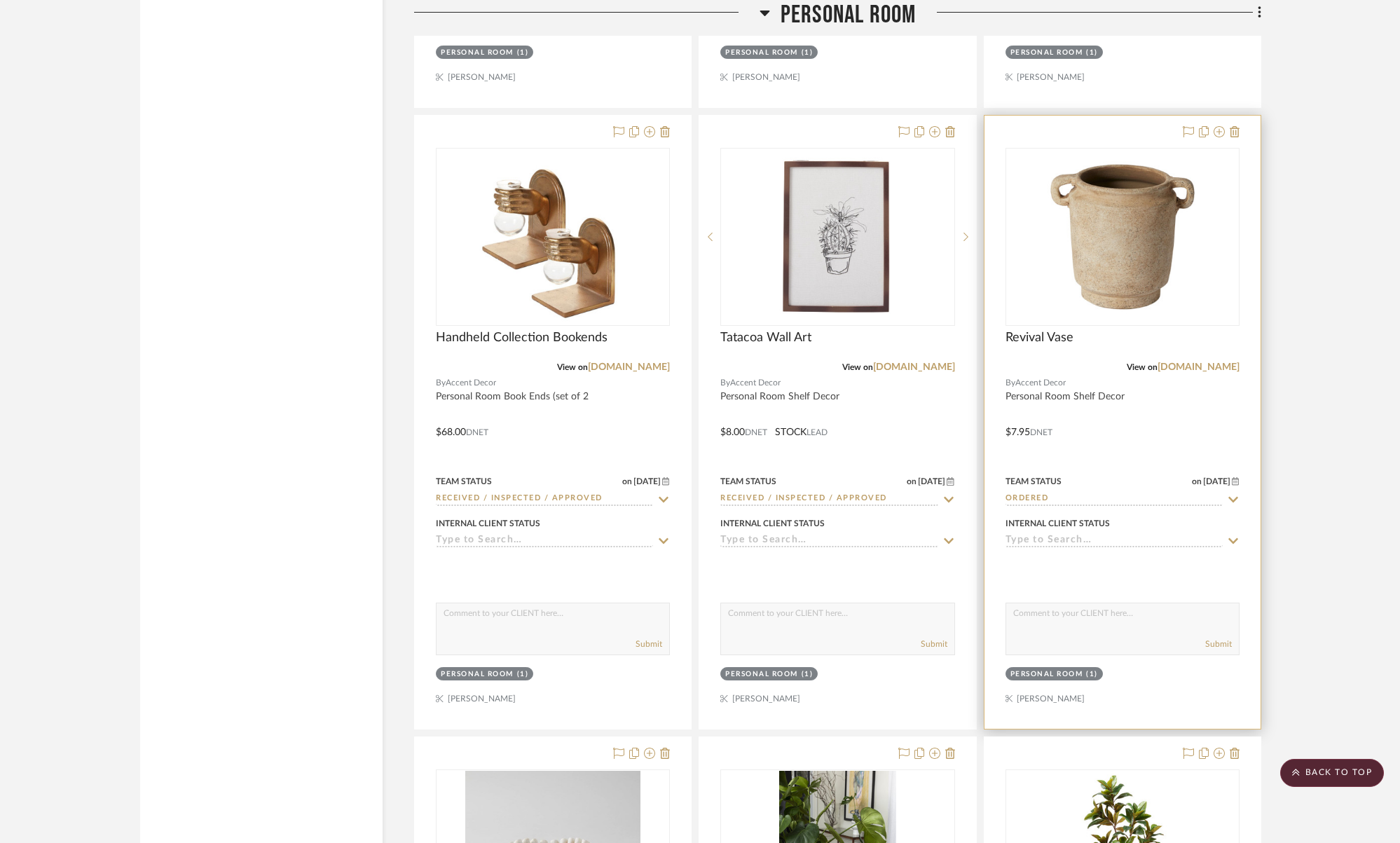
scroll to position [8020, 0]
